Goal: Obtain resource: Obtain resource

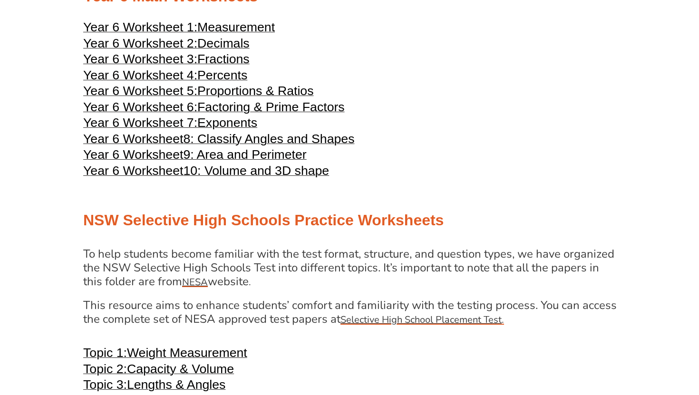
scroll to position [1987, 0]
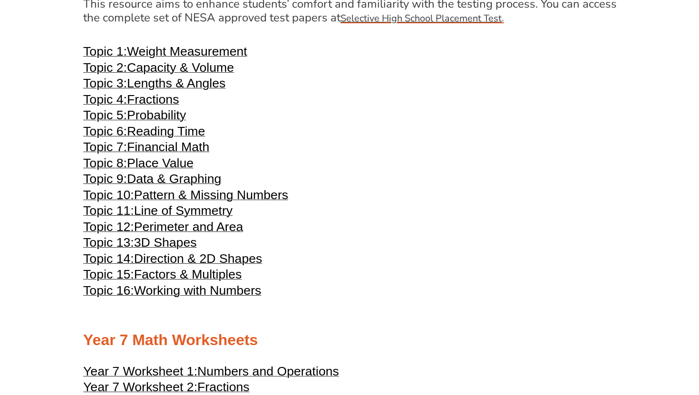
click at [202, 90] on span "Lengths & Angles" at bounding box center [176, 83] width 98 height 14
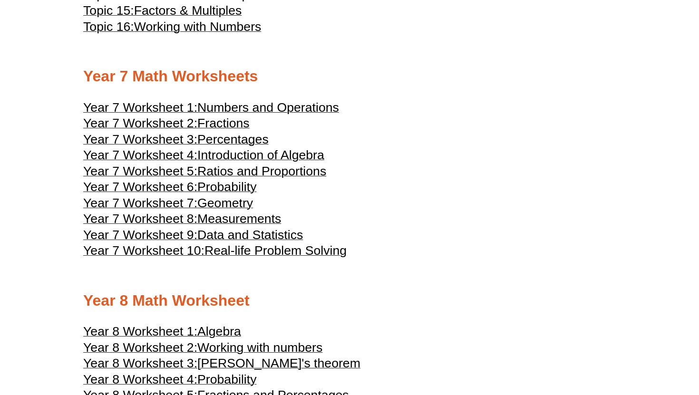
scroll to position [2252, 0]
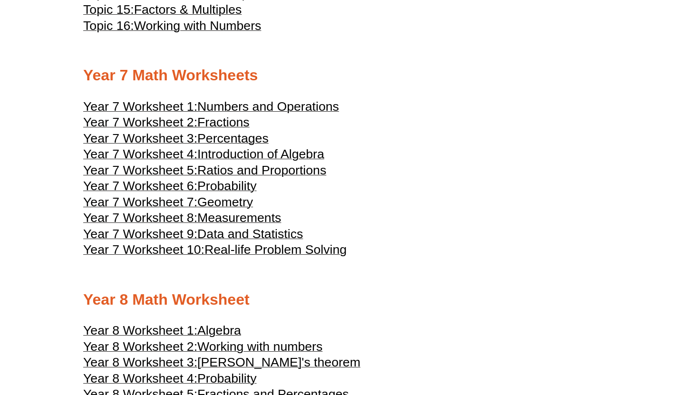
click at [229, 177] on span "Ratios and Proportions" at bounding box center [261, 170] width 129 height 14
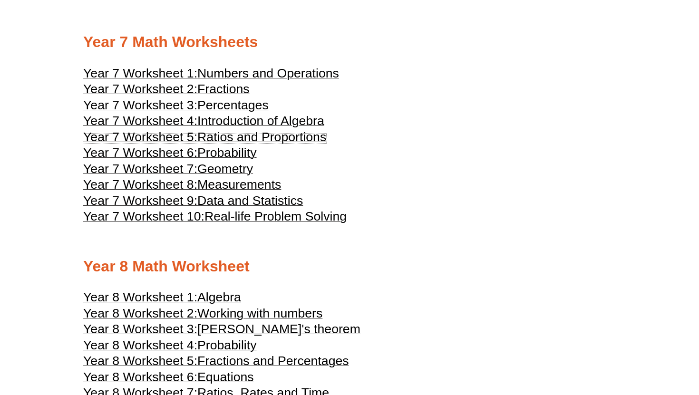
scroll to position [2273, 0]
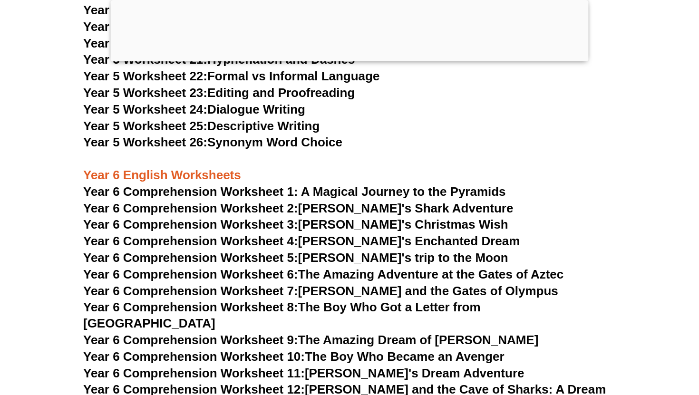
scroll to position [4961, 0]
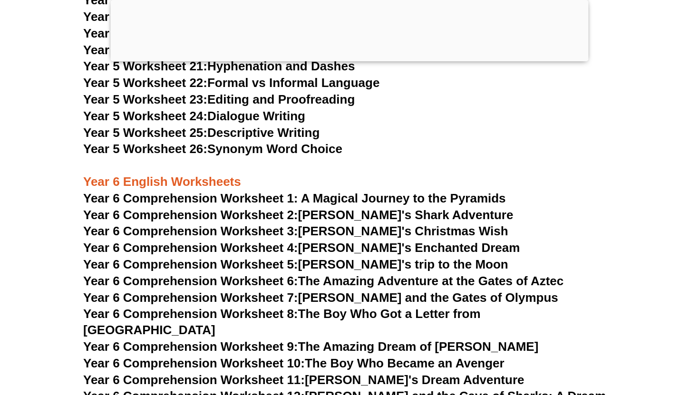
click at [323, 195] on span "Year 6 Comprehension Worksheet 1: A Magical Journey to the Pyramids" at bounding box center [294, 198] width 423 height 14
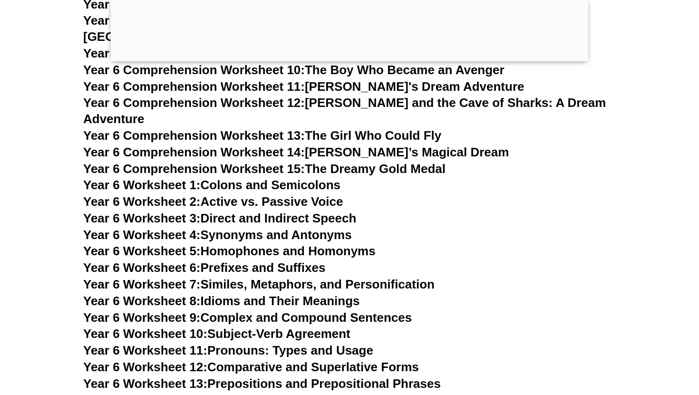
scroll to position [5260, 0]
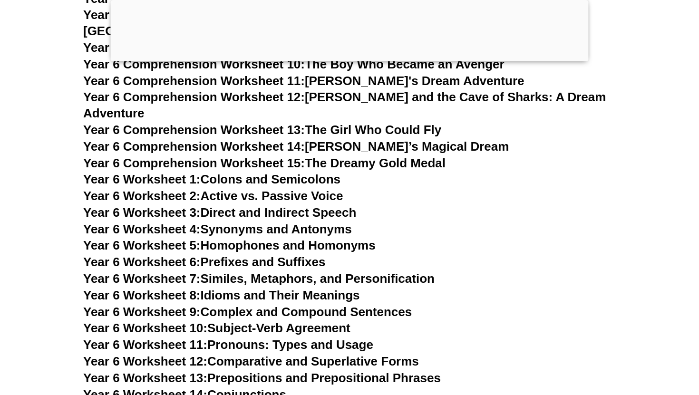
click at [291, 271] on link "Year 6 Worksheet 7: Similes, Metaphors, and Personification" at bounding box center [258, 278] width 351 height 14
